Goal: Obtain resource: Obtain resource

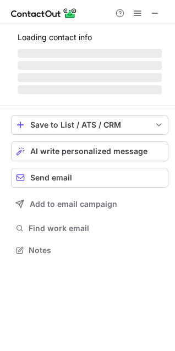
scroll to position [243, 175]
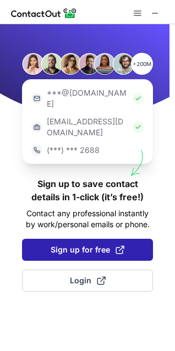
click at [128, 239] on button "Sign up for free" at bounding box center [87, 250] width 131 height 22
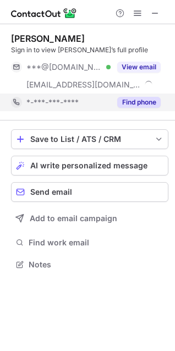
scroll to position [257, 175]
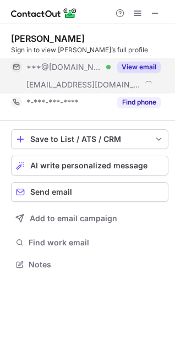
click at [151, 64] on button "View email" at bounding box center [138, 67] width 43 height 11
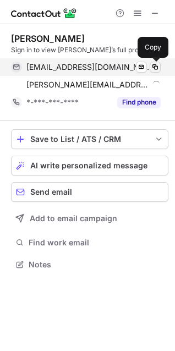
click at [155, 64] on span at bounding box center [155, 67] width 9 height 9
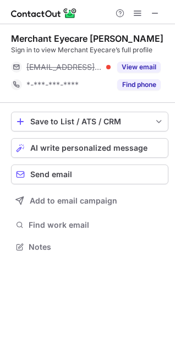
scroll to position [239, 175]
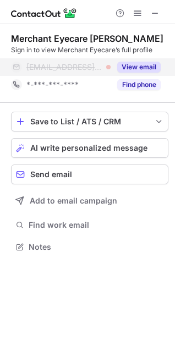
click at [155, 68] on button "View email" at bounding box center [138, 67] width 43 height 11
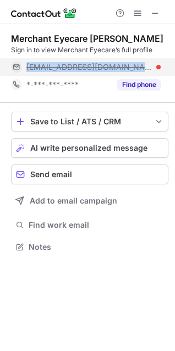
drag, startPoint x: 155, startPoint y: 68, endPoint x: 28, endPoint y: 65, distance: 127.1
click at [28, 65] on div "[EMAIL_ADDRESS][DOMAIN_NAME]" at bounding box center [93, 67] width 134 height 10
copy span "[EMAIL_ADDRESS][DOMAIN_NAME]"
